Goal: Transaction & Acquisition: Purchase product/service

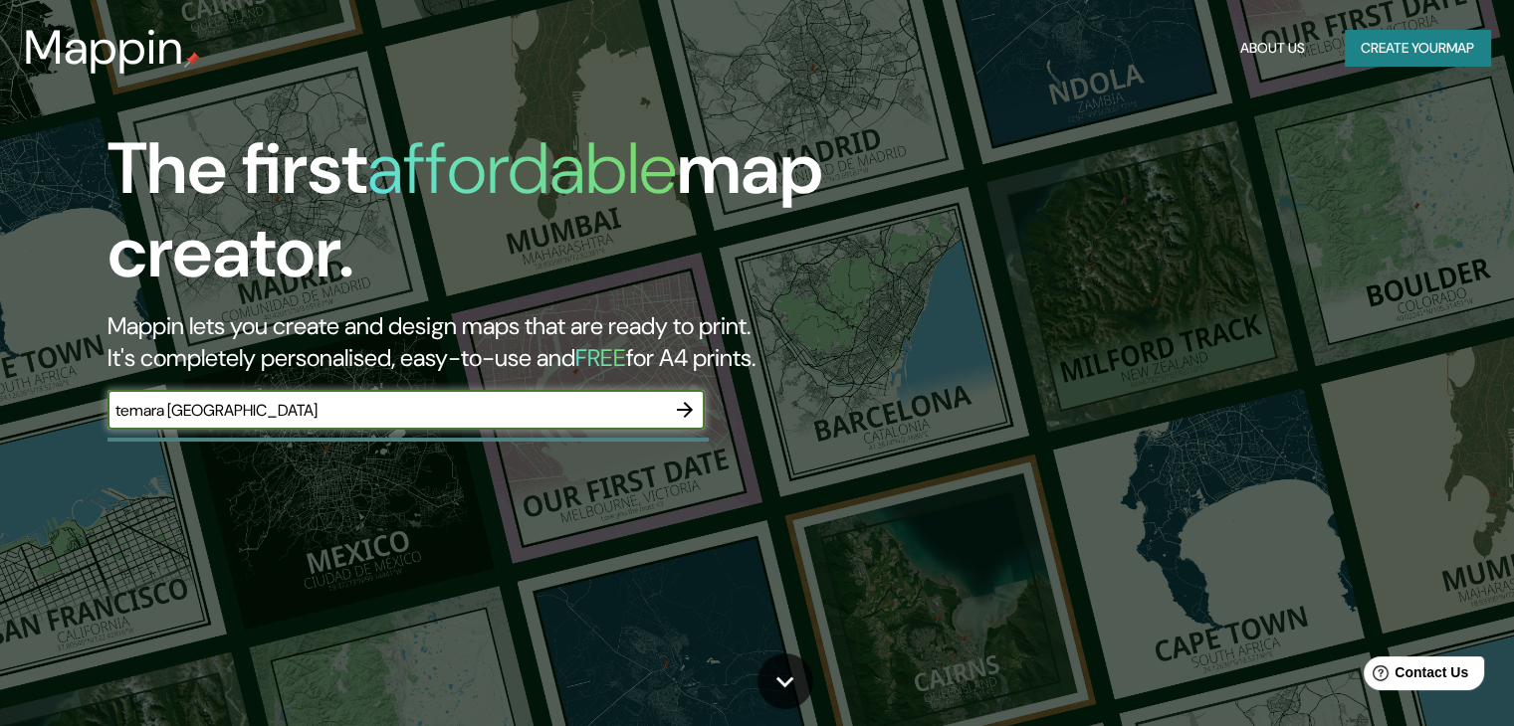
type input "temara [GEOGRAPHIC_DATA]"
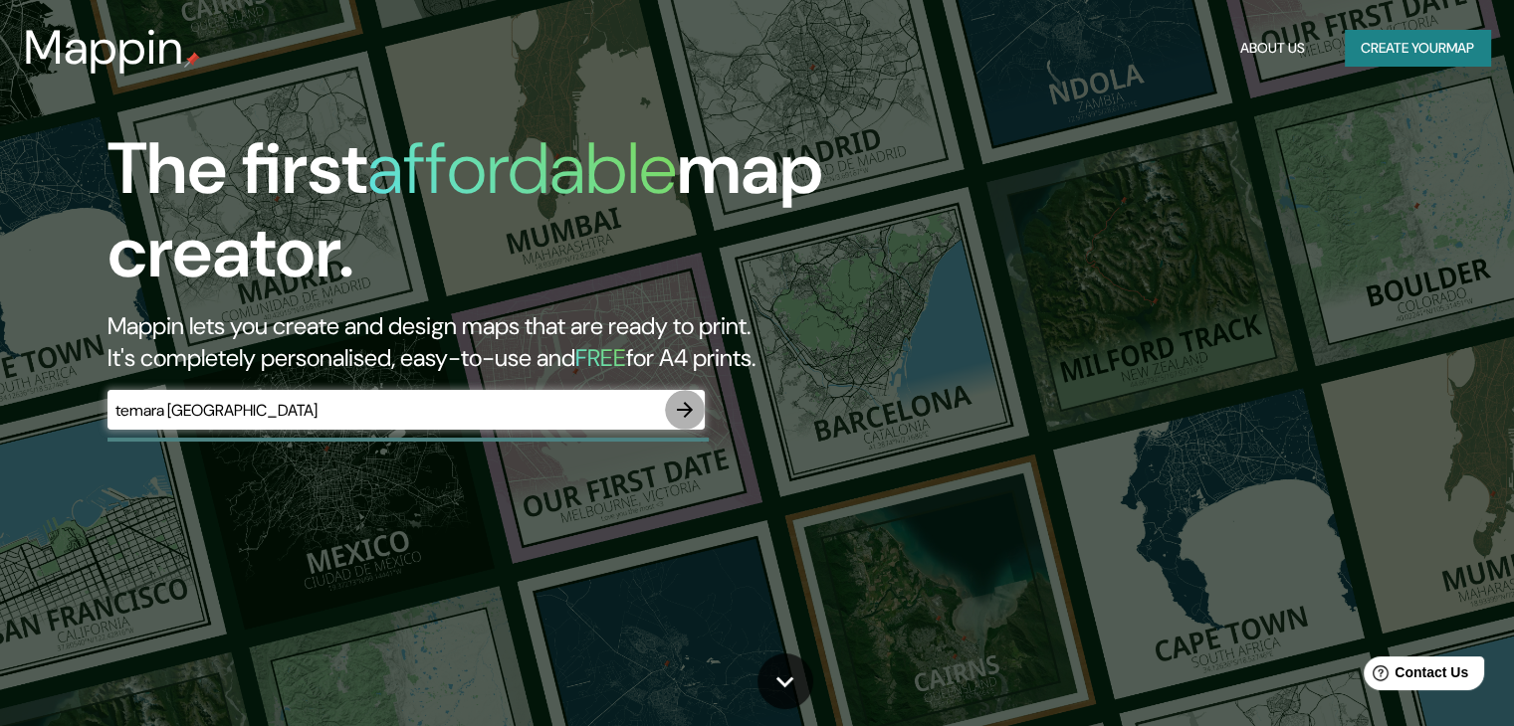
click at [687, 411] on icon "button" at bounding box center [685, 410] width 16 height 16
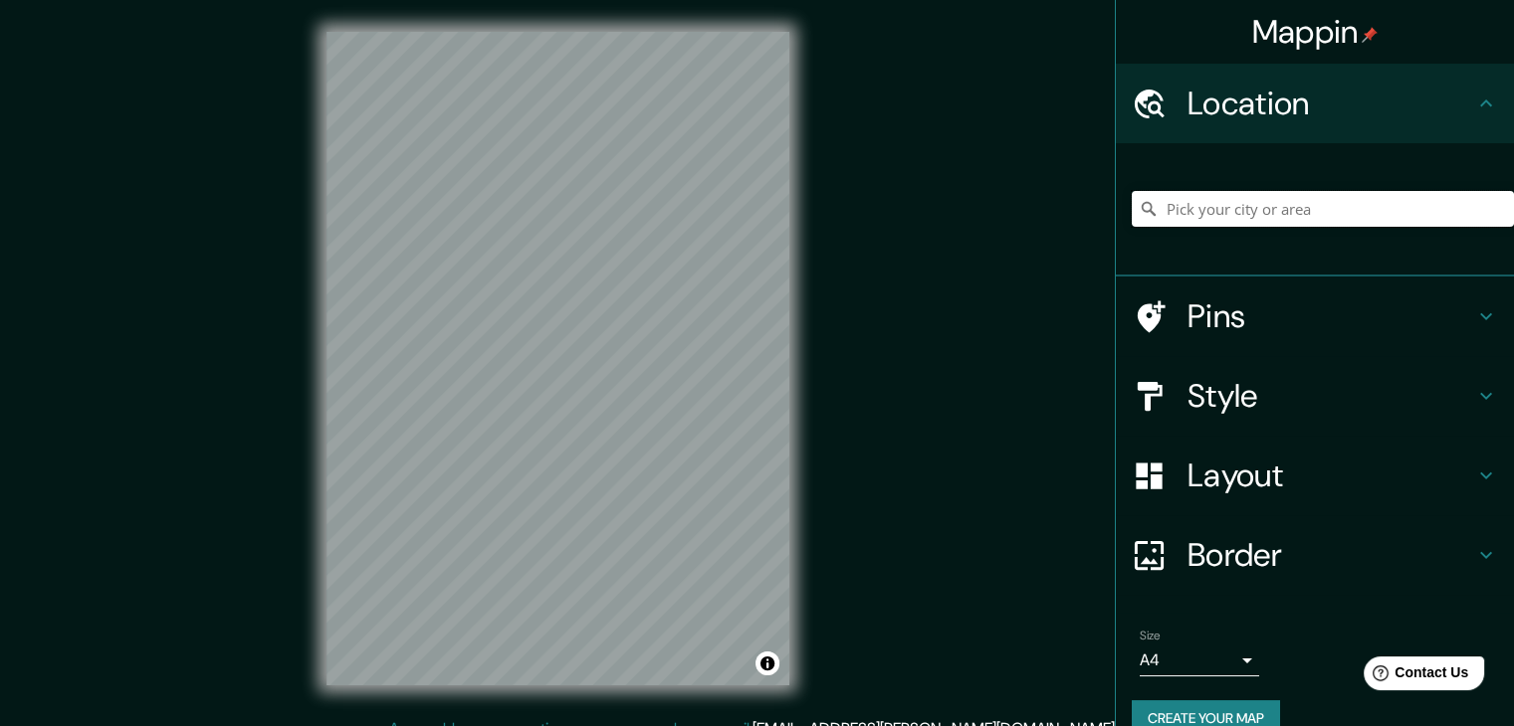
click at [1174, 205] on input "Pick your city or area" at bounding box center [1323, 209] width 382 height 36
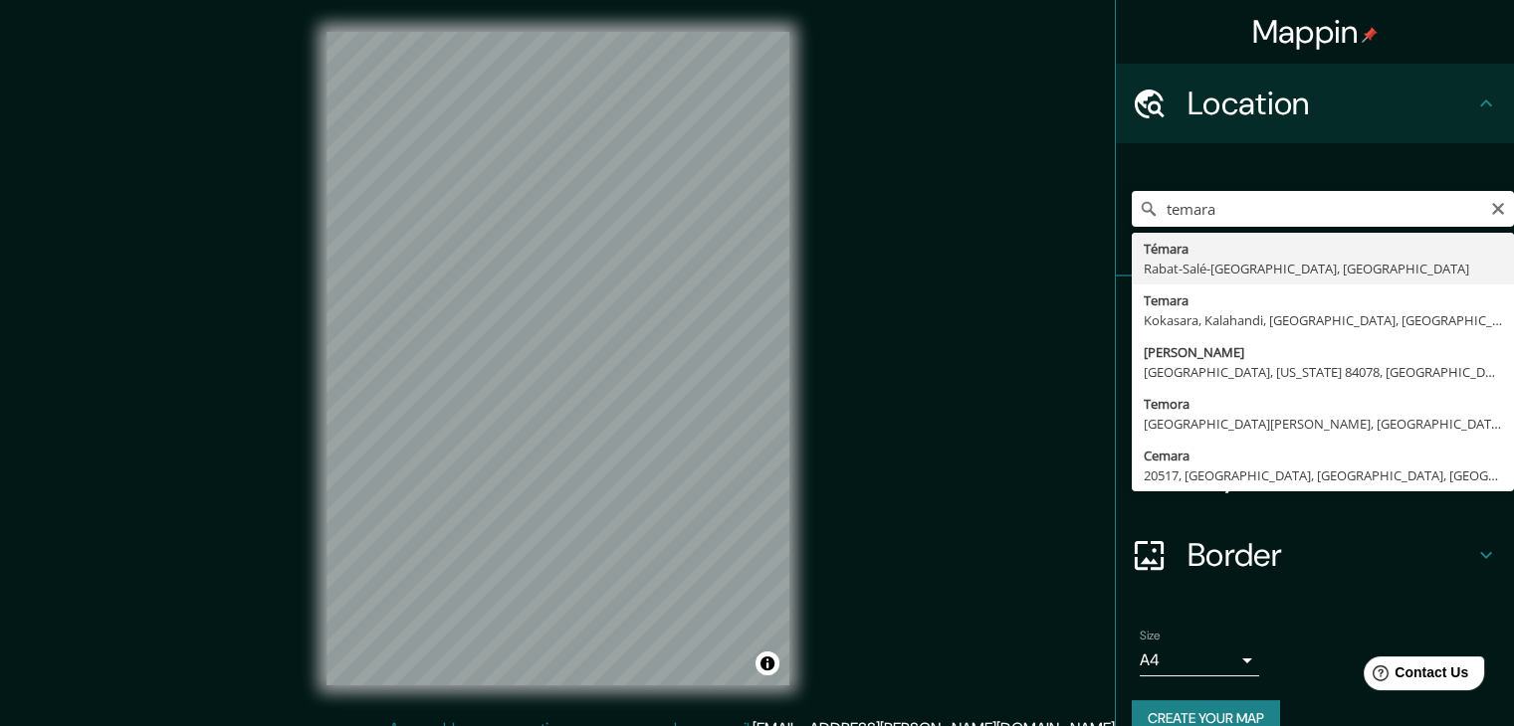
type input "Témara, [GEOGRAPHIC_DATA]-[GEOGRAPHIC_DATA], [GEOGRAPHIC_DATA]"
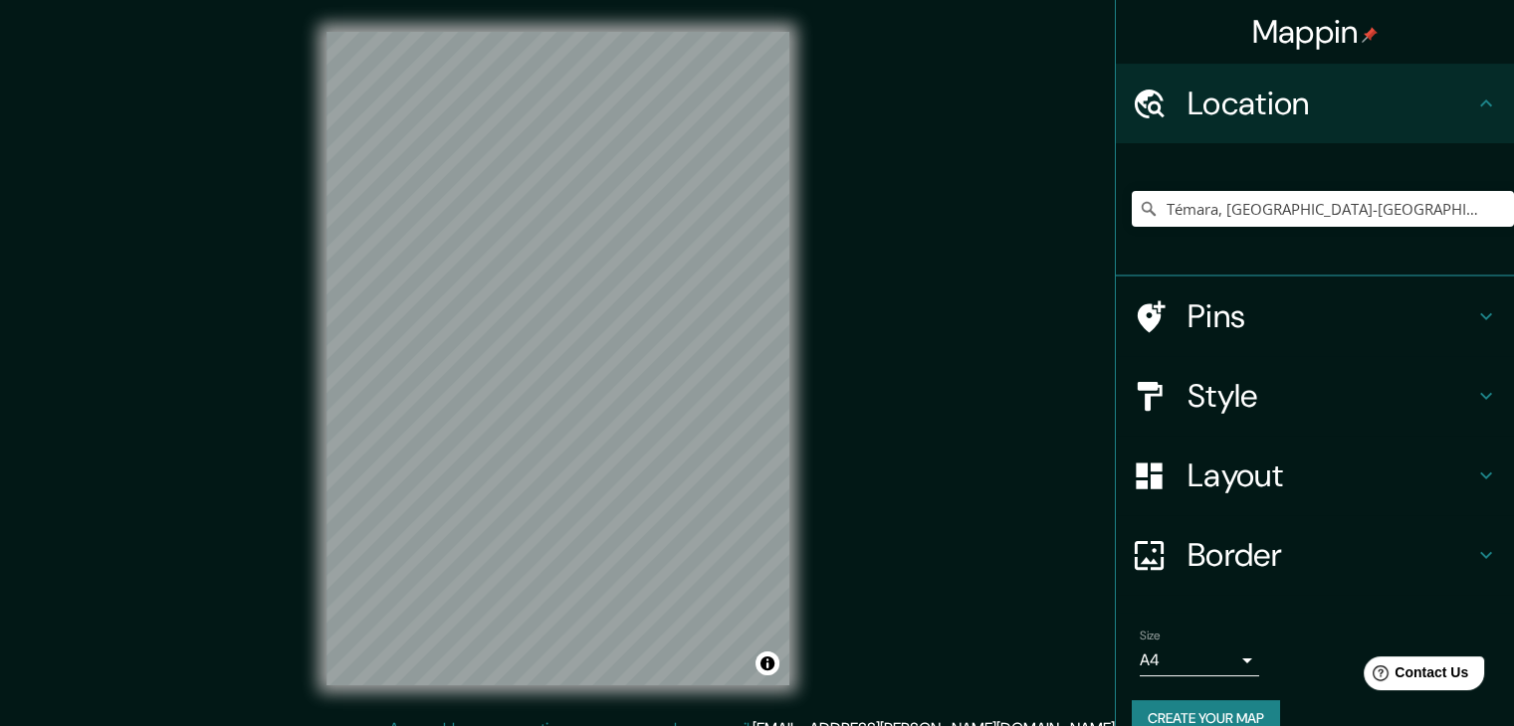
click at [1257, 404] on h4 "Style" at bounding box center [1330, 396] width 287 height 40
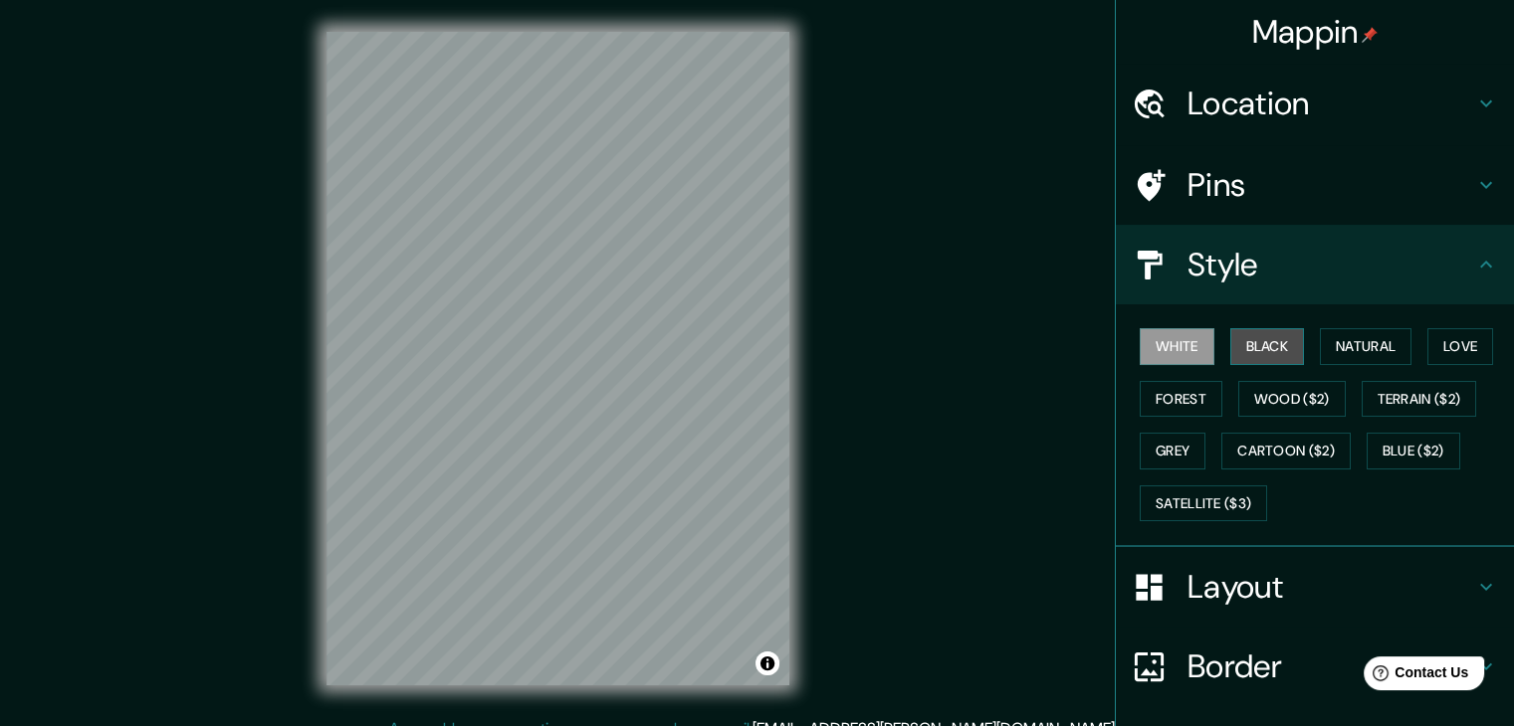
click at [1262, 344] on button "Black" at bounding box center [1267, 346] width 75 height 37
click at [1150, 345] on button "White" at bounding box center [1176, 346] width 75 height 37
click at [1334, 339] on button "Natural" at bounding box center [1366, 346] width 92 height 37
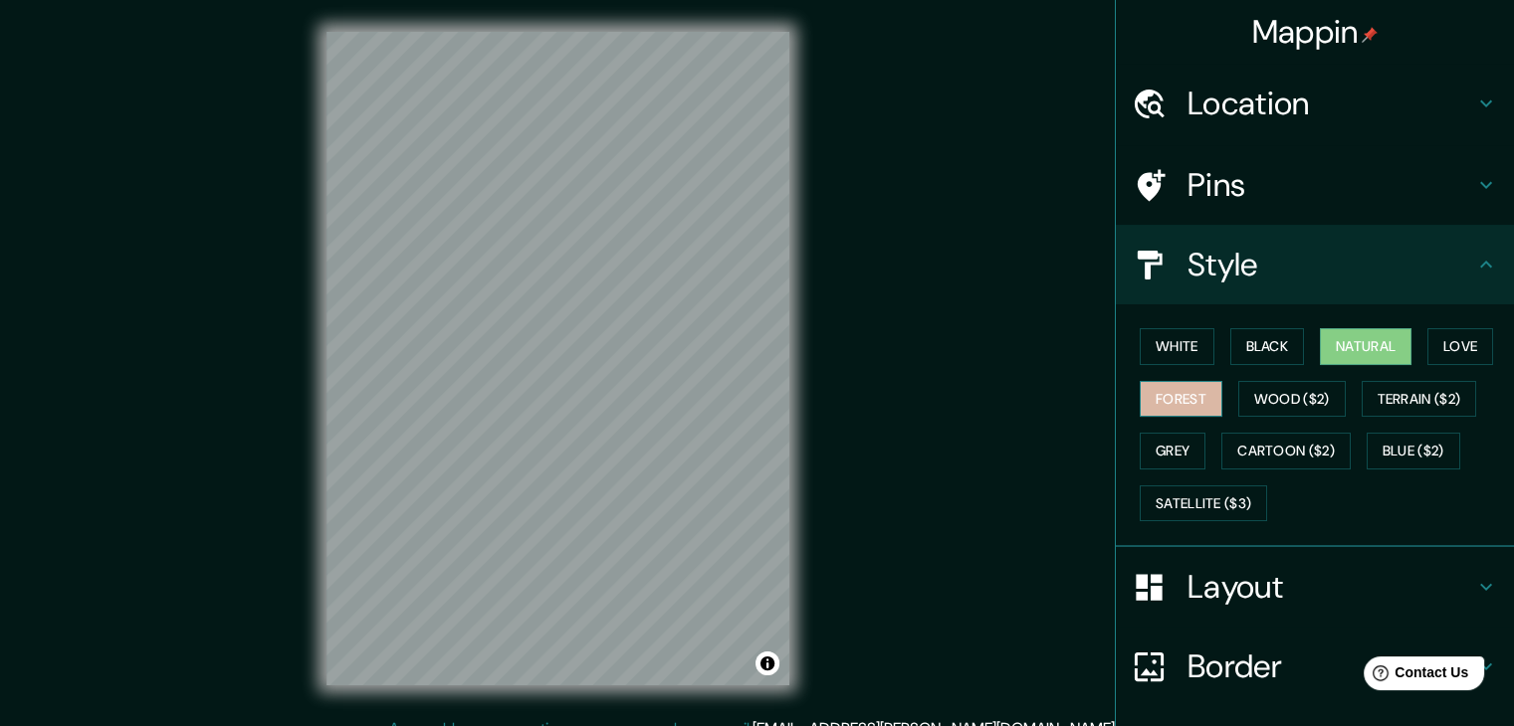
click at [1194, 392] on button "Forest" at bounding box center [1180, 399] width 83 height 37
click at [1202, 351] on div "White Black Natural Love Forest Wood ($2) Terrain ($2) Grey Cartoon ($2) Blue (…" at bounding box center [1323, 424] width 382 height 209
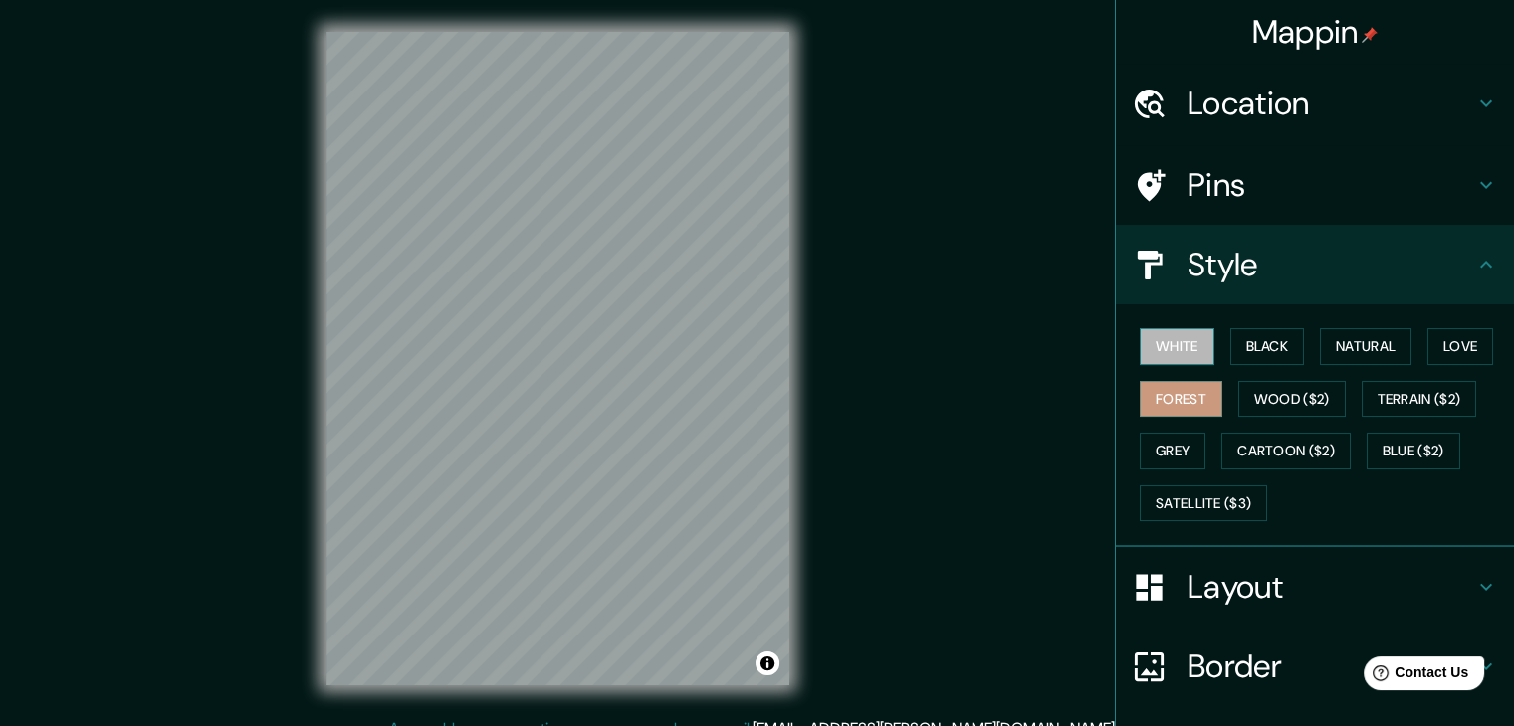
click at [1187, 333] on button "White" at bounding box center [1176, 346] width 75 height 37
click at [1273, 355] on button "Black" at bounding box center [1267, 346] width 75 height 37
